Goal: Task Accomplishment & Management: Complete application form

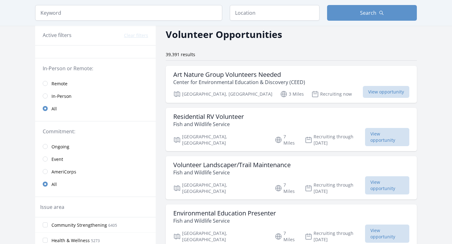
scroll to position [27, 0]
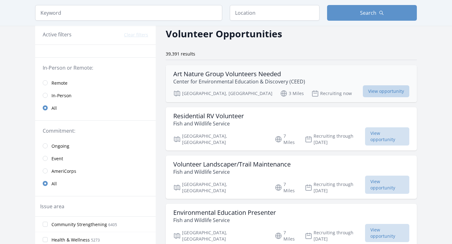
click at [363, 88] on span "View opportunity" at bounding box center [386, 91] width 46 height 12
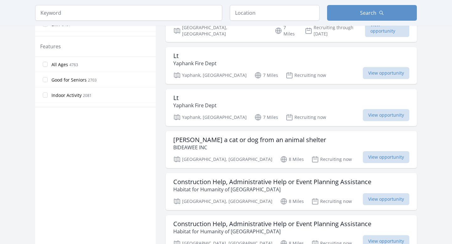
scroll to position [330, 0]
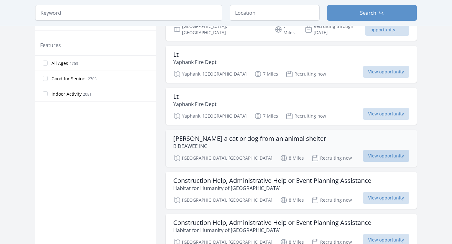
click at [363, 150] on span "View opportunity" at bounding box center [386, 156] width 46 height 12
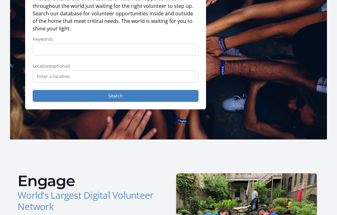
scroll to position [58, 0]
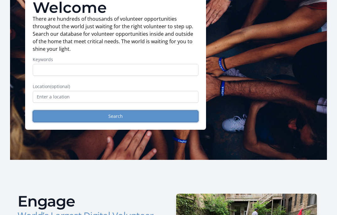
click at [96, 118] on button "Search" at bounding box center [116, 116] width 166 height 12
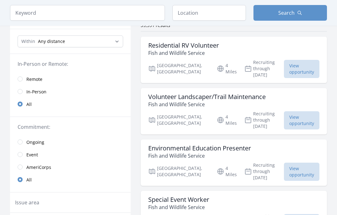
scroll to position [60, 0]
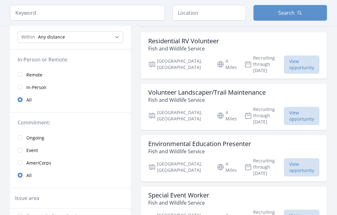
click at [39, 77] on span "Remote" at bounding box center [34, 75] width 16 height 6
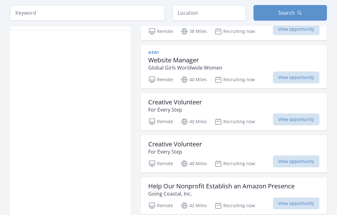
scroll to position [436, 0]
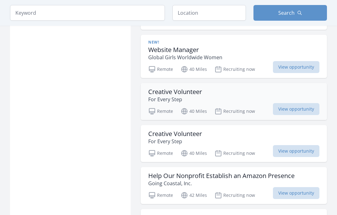
click at [177, 97] on p "For Every Step" at bounding box center [175, 100] width 54 height 8
